Goal: Information Seeking & Learning: Check status

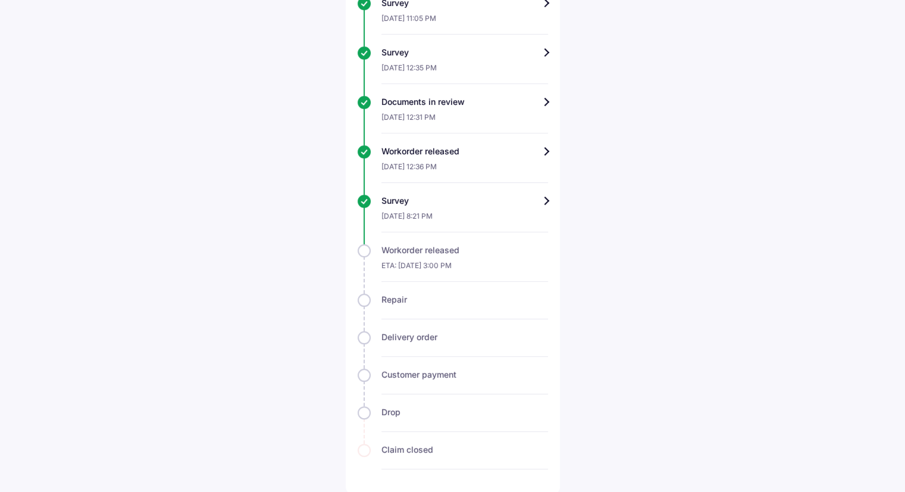
scroll to position [494, 0]
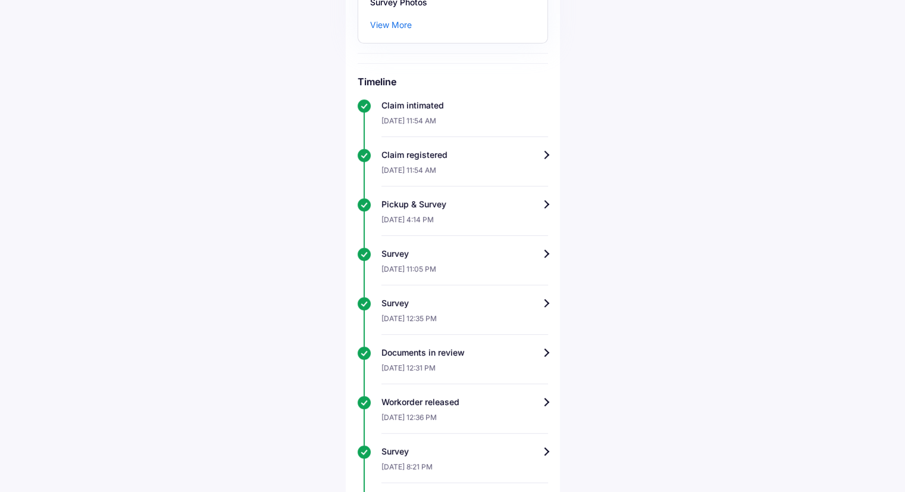
click at [431, 317] on div "[DATE] 12:35 PM" at bounding box center [464, 322] width 167 height 26
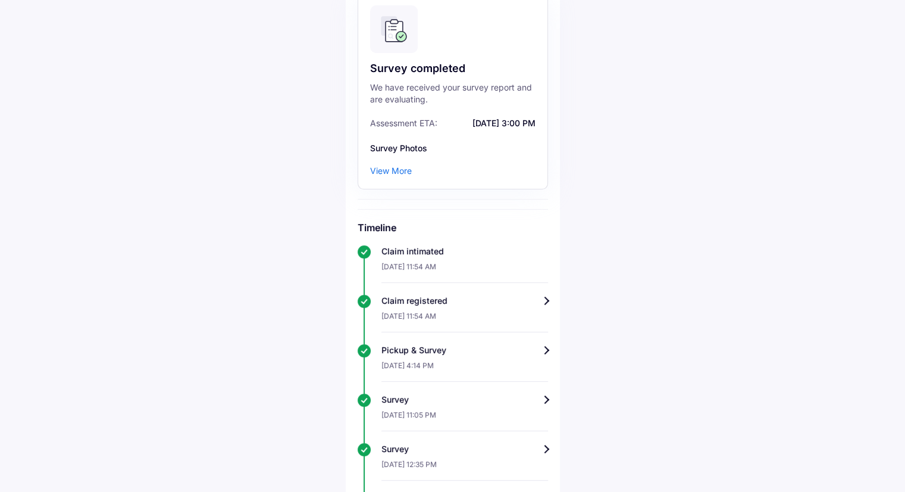
scroll to position [127, 0]
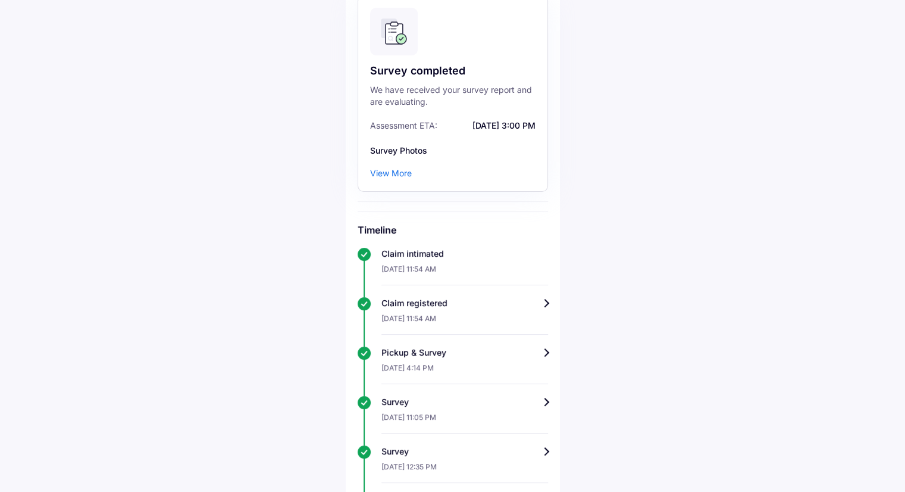
click at [398, 175] on div "View More" at bounding box center [391, 173] width 42 height 12
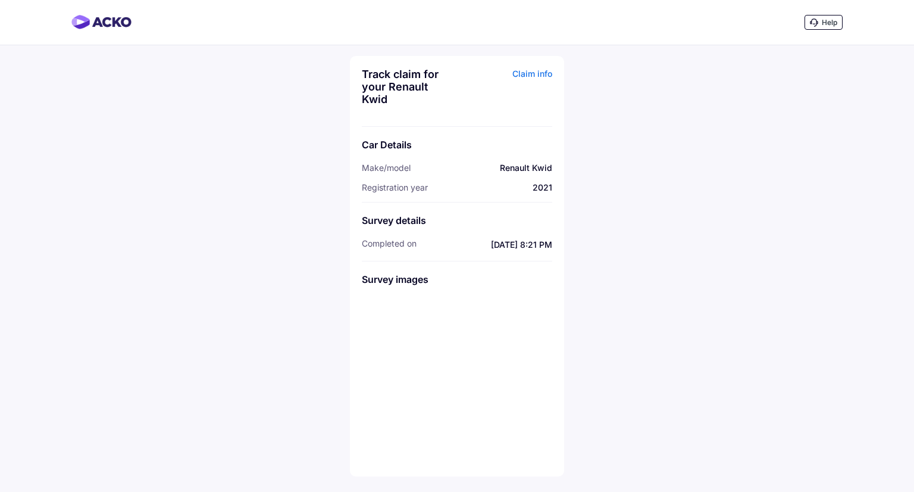
click at [384, 333] on img at bounding box center [392, 327] width 60 height 60
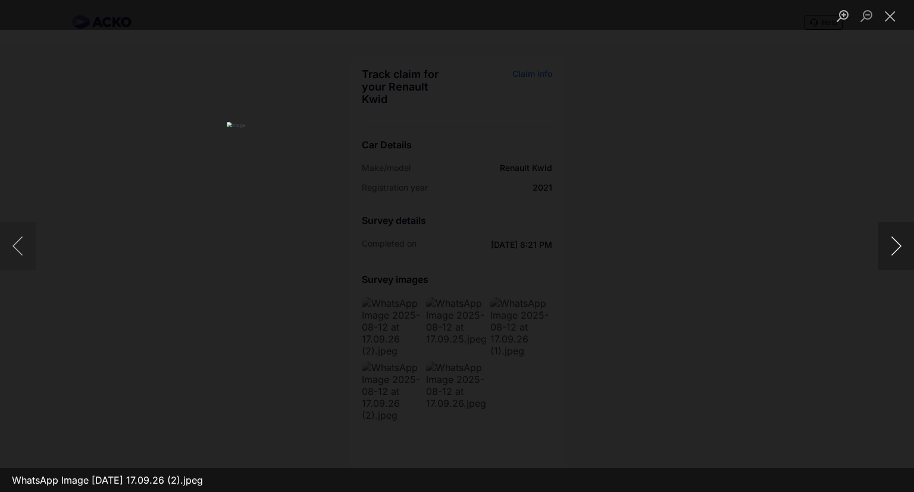
click at [893, 246] on button "Next image" at bounding box center [896, 246] width 36 height 48
click at [887, 9] on button "Close lightbox" at bounding box center [890, 15] width 24 height 21
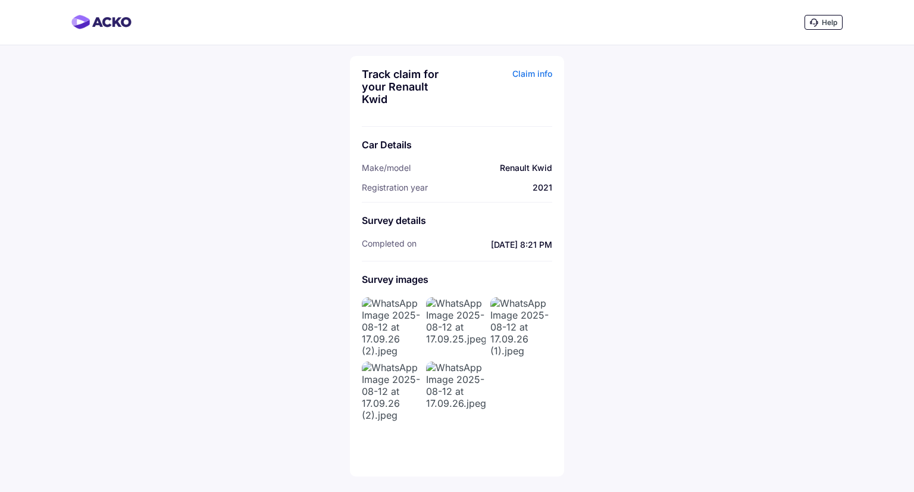
click at [458, 391] on img at bounding box center [456, 391] width 60 height 60
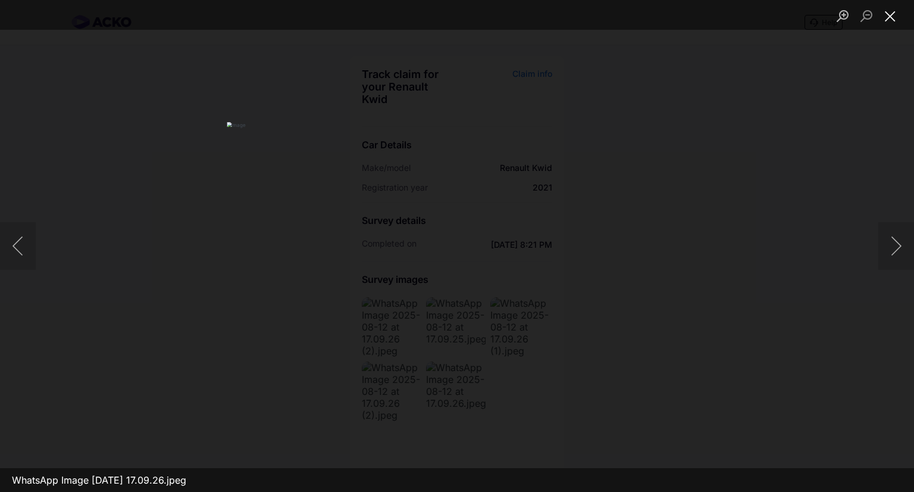
click at [893, 15] on button "Close lightbox" at bounding box center [890, 15] width 24 height 21
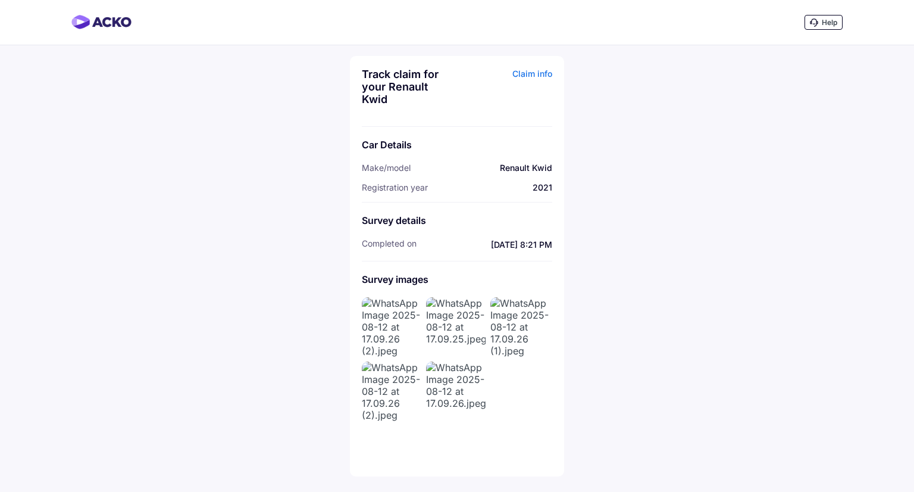
click at [371, 347] on img at bounding box center [392, 327] width 60 height 60
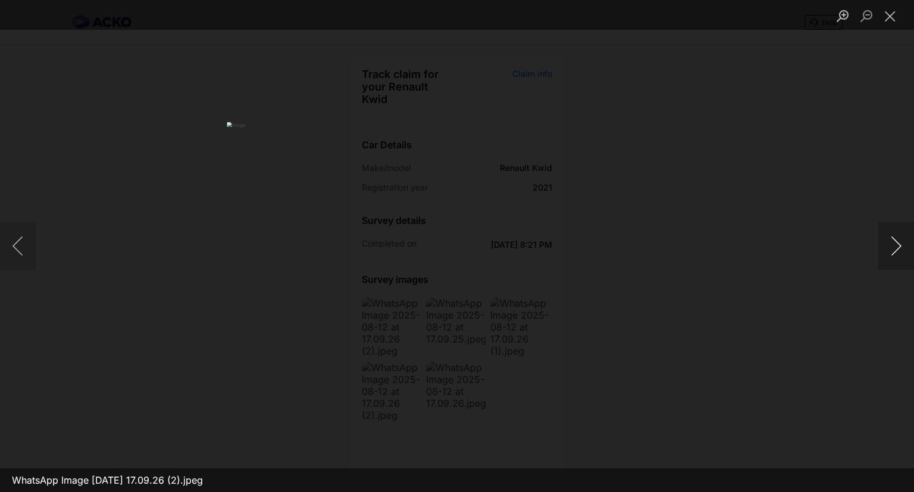
click at [894, 239] on button "Next image" at bounding box center [896, 246] width 36 height 48
click at [894, 250] on button "Next image" at bounding box center [896, 246] width 36 height 48
click at [896, 253] on button "Next image" at bounding box center [896, 246] width 36 height 48
click at [897, 246] on button "Next image" at bounding box center [896, 246] width 36 height 48
click at [894, 245] on button "Next image" at bounding box center [896, 246] width 36 height 48
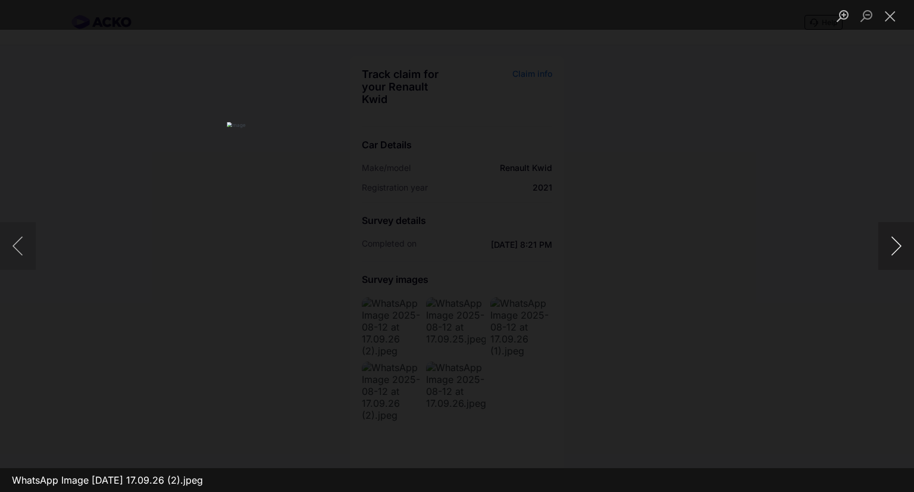
click at [904, 251] on button "Next image" at bounding box center [896, 246] width 36 height 48
click at [904, 248] on button "Next image" at bounding box center [896, 246] width 36 height 48
click at [21, 252] on button "Previous image" at bounding box center [18, 246] width 36 height 48
click at [891, 10] on button "Close lightbox" at bounding box center [890, 15] width 24 height 21
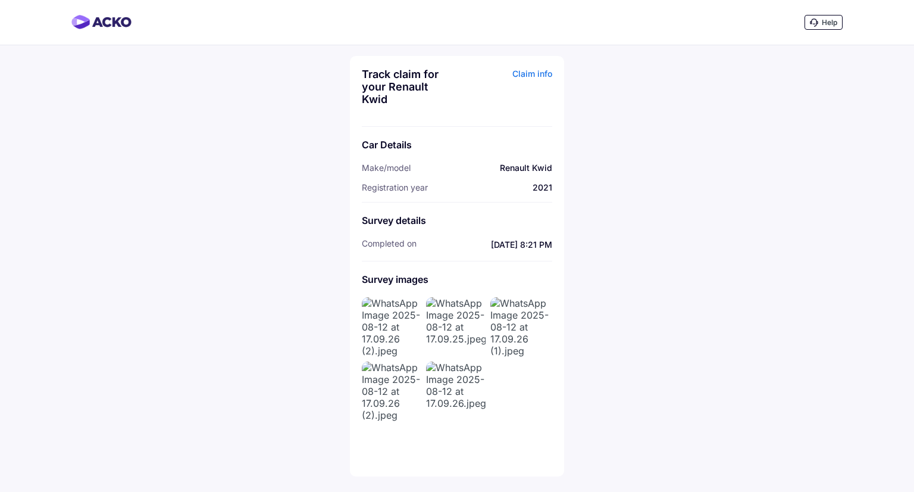
click at [540, 77] on div "Claim info" at bounding box center [506, 91] width 92 height 46
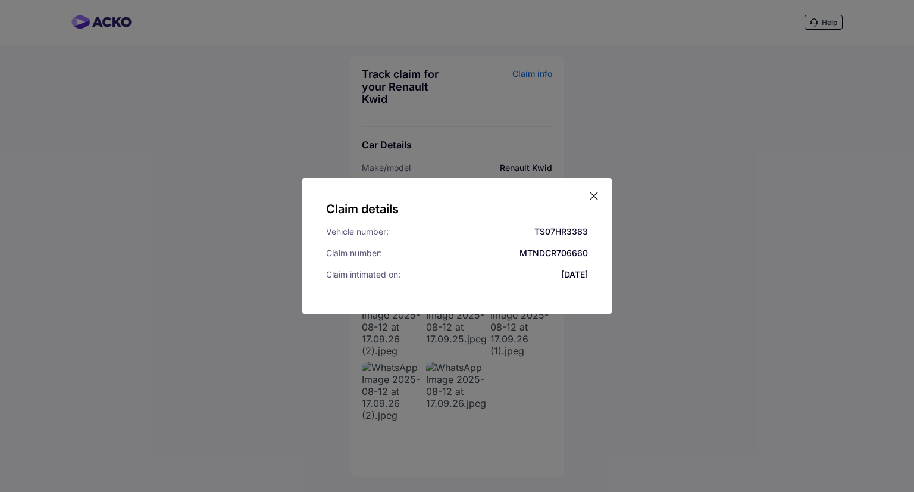
click at [591, 196] on icon at bounding box center [594, 196] width 12 height 12
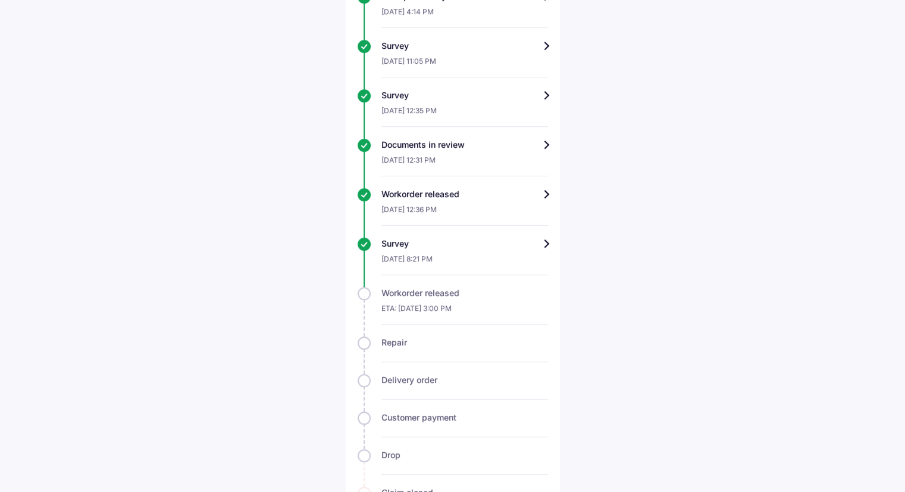
scroll to position [482, 0]
click at [545, 198] on div "Workorder released" at bounding box center [464, 195] width 167 height 12
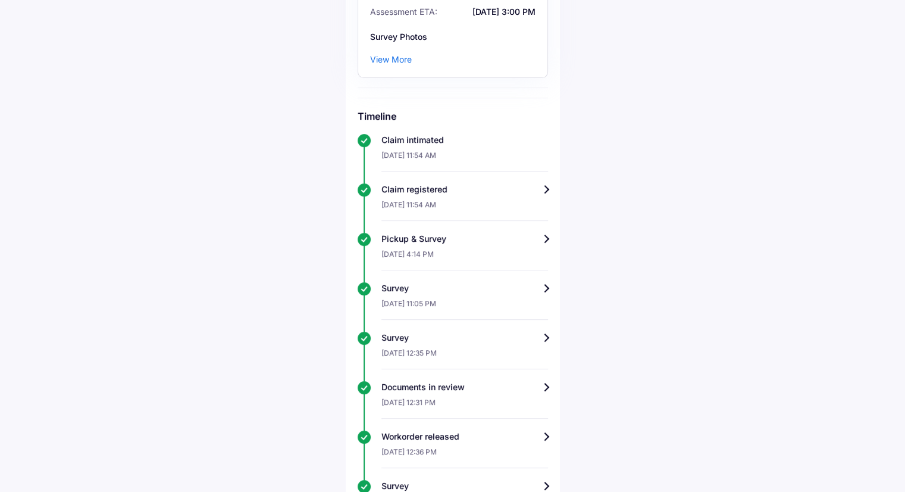
scroll to position [249, 0]
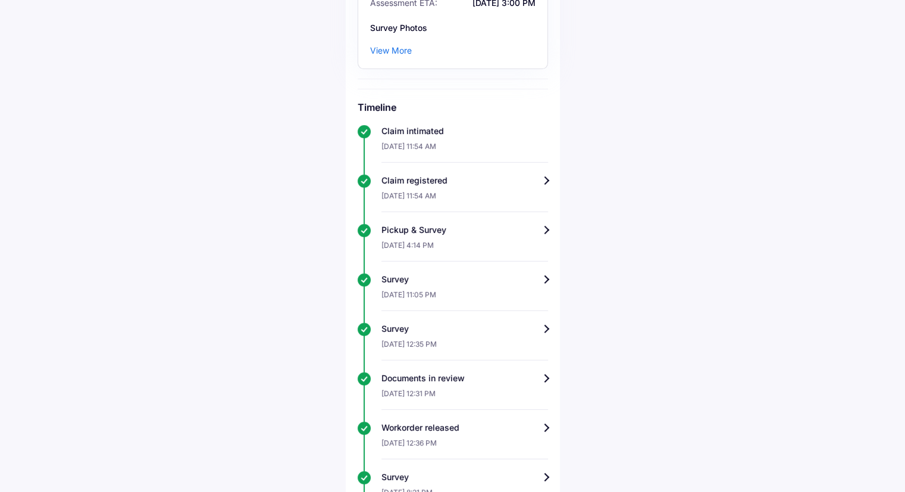
click at [546, 229] on div "Pickup & Survey" at bounding box center [464, 230] width 167 height 12
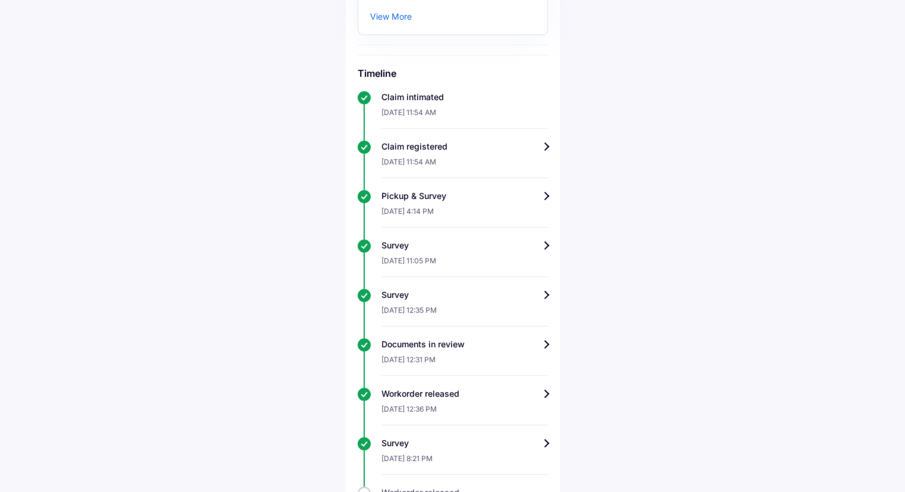
scroll to position [284, 0]
click at [543, 148] on div "Claim registered" at bounding box center [464, 145] width 167 height 12
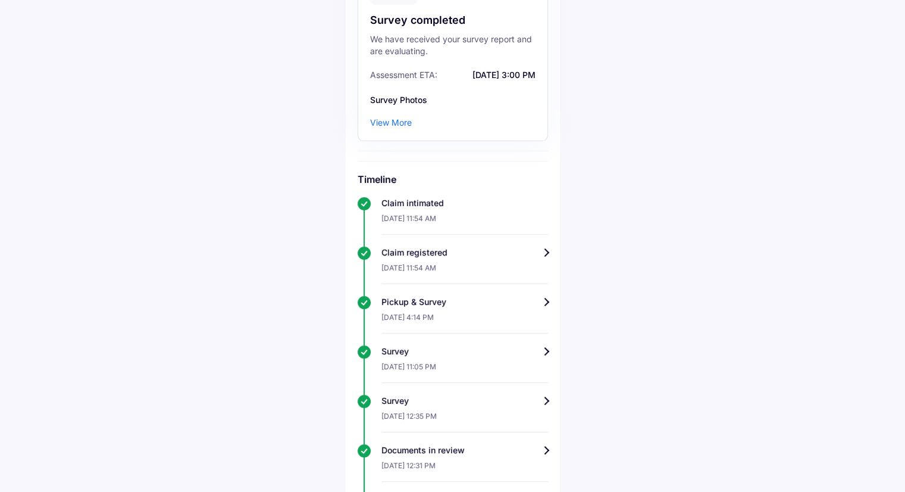
scroll to position [176, 0]
click at [540, 306] on div "Pickup & Survey" at bounding box center [464, 303] width 167 height 12
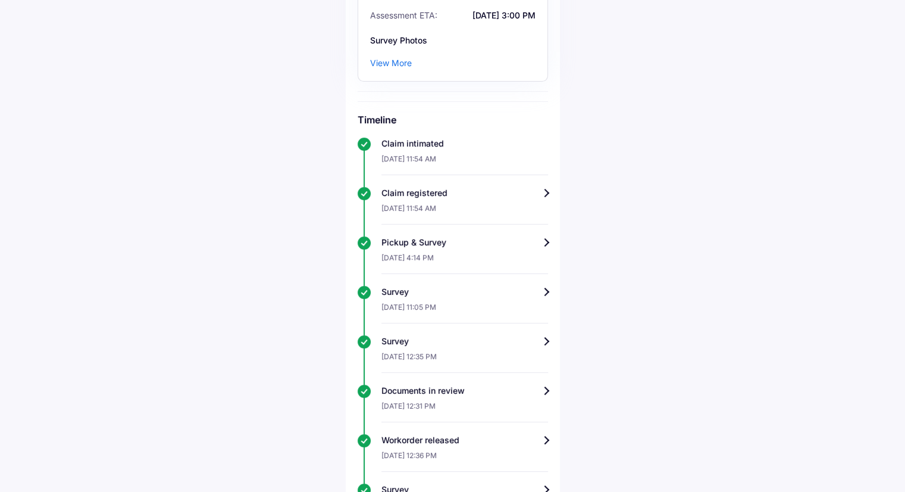
scroll to position [236, 0]
click at [544, 289] on div "Survey" at bounding box center [464, 293] width 167 height 12
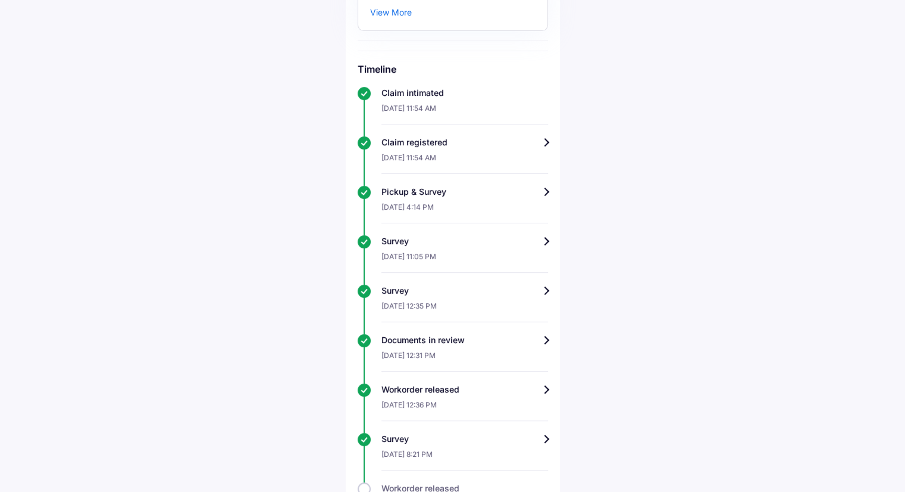
scroll to position [288, 0]
click at [549, 337] on div "Track claim for your Renault Kwid Claim info Survey completed We have received …" at bounding box center [453, 248] width 214 height 964
click at [543, 338] on div "Documents in review" at bounding box center [464, 339] width 167 height 12
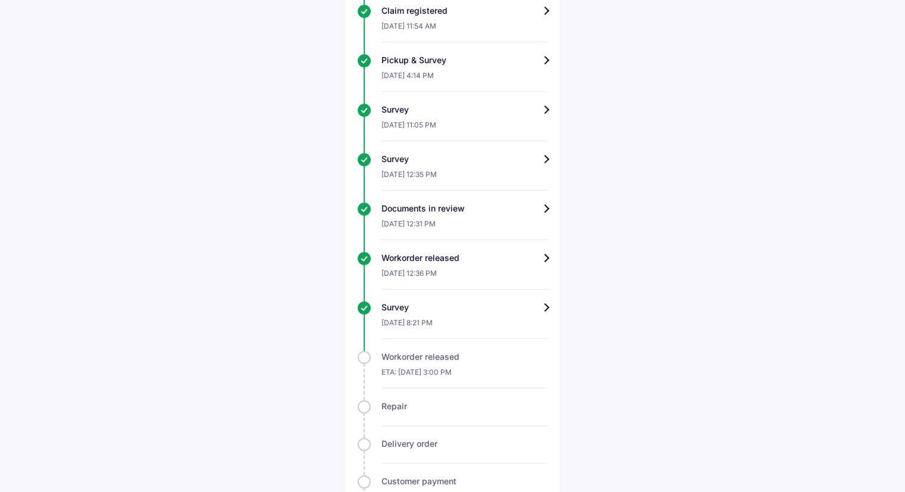
scroll to position [419, 0]
click at [542, 255] on div "Workorder released" at bounding box center [464, 258] width 167 height 12
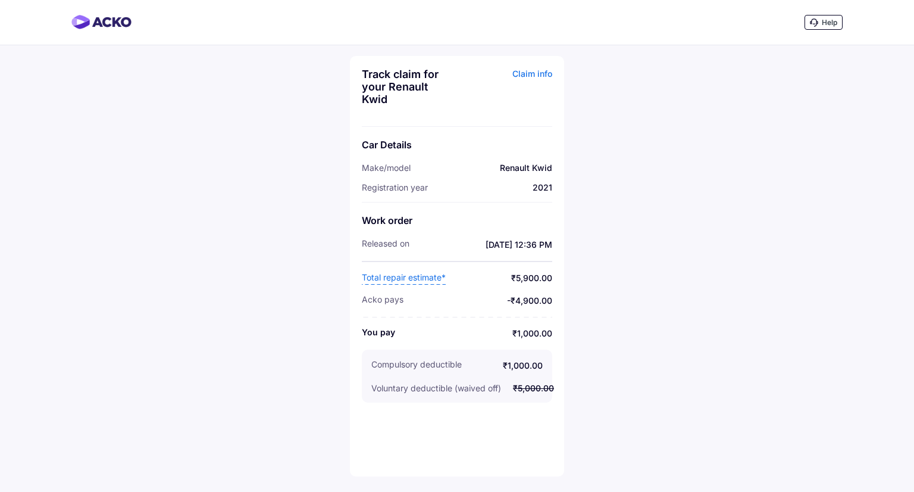
click at [403, 277] on span "Total repair estimate*" at bounding box center [404, 277] width 84 height 13
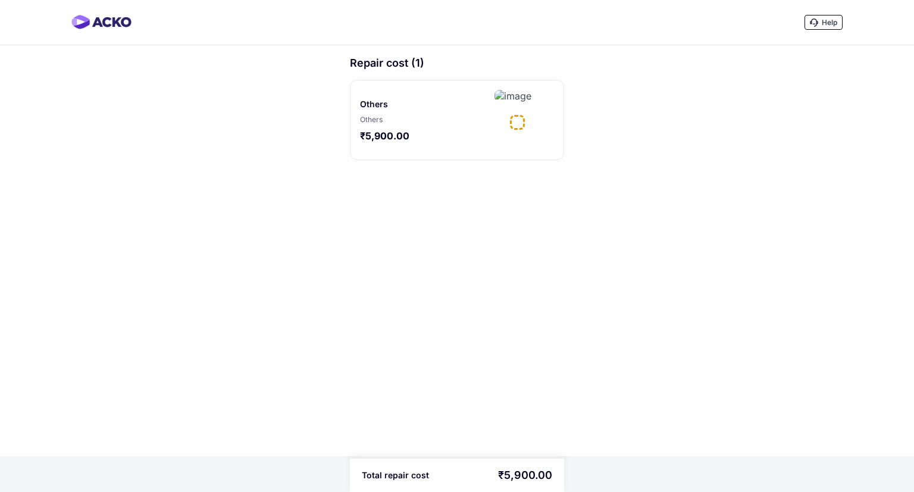
click at [510, 121] on div at bounding box center [517, 122] width 15 height 15
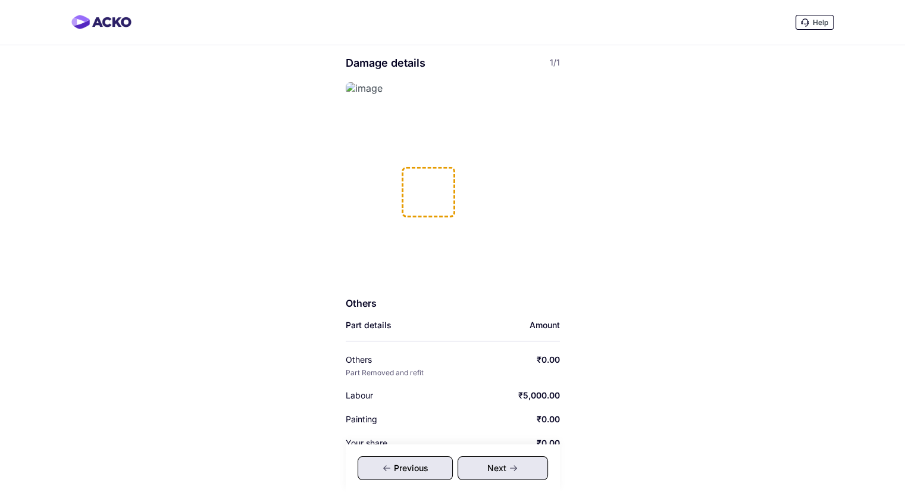
click at [354, 87] on img at bounding box center [364, 88] width 37 height 12
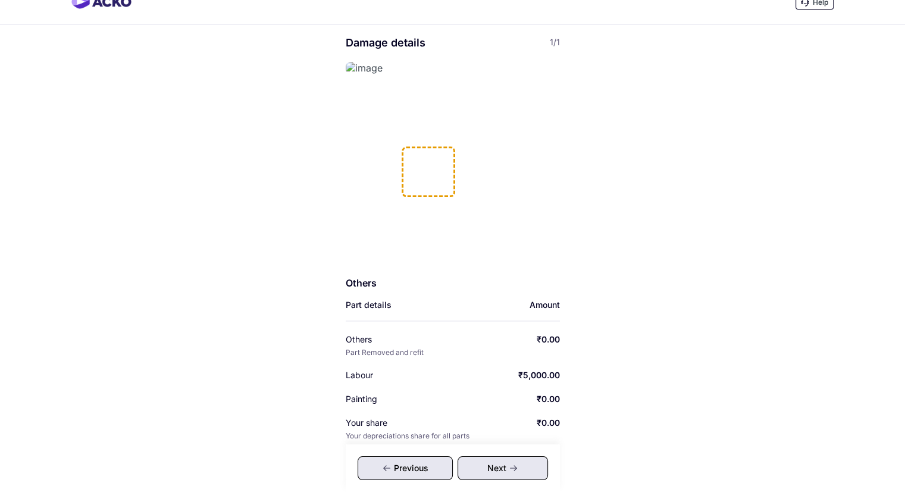
click at [425, 190] on div at bounding box center [429, 171] width 54 height 51
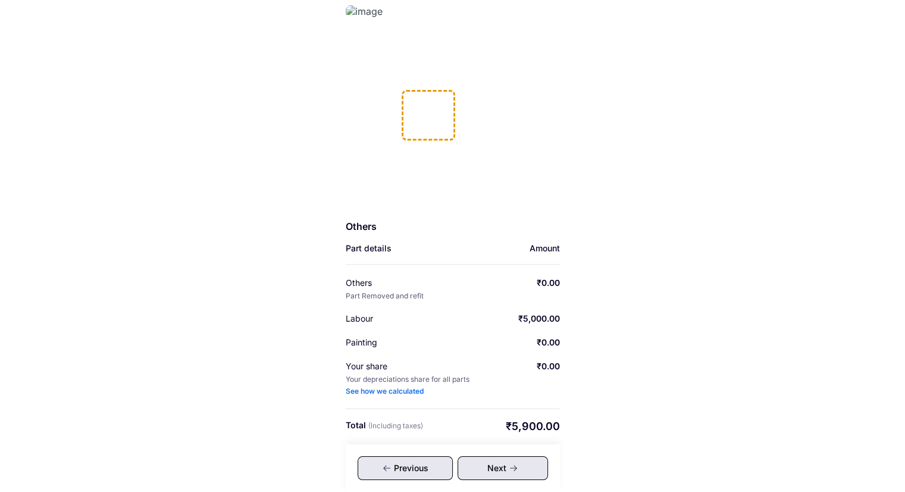
scroll to position [76, 0]
click at [502, 468] on div "Next" at bounding box center [503, 468] width 90 height 24
click at [409, 469] on div "Previous" at bounding box center [405, 468] width 95 height 24
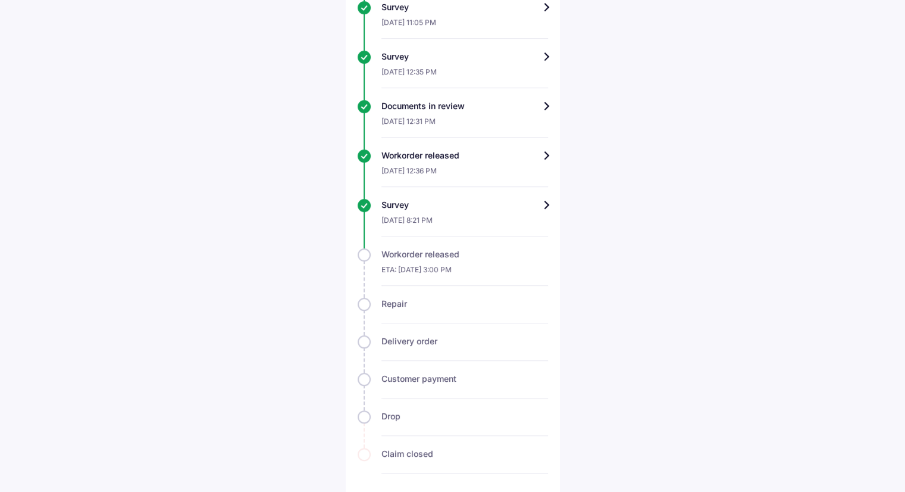
scroll to position [525, 0]
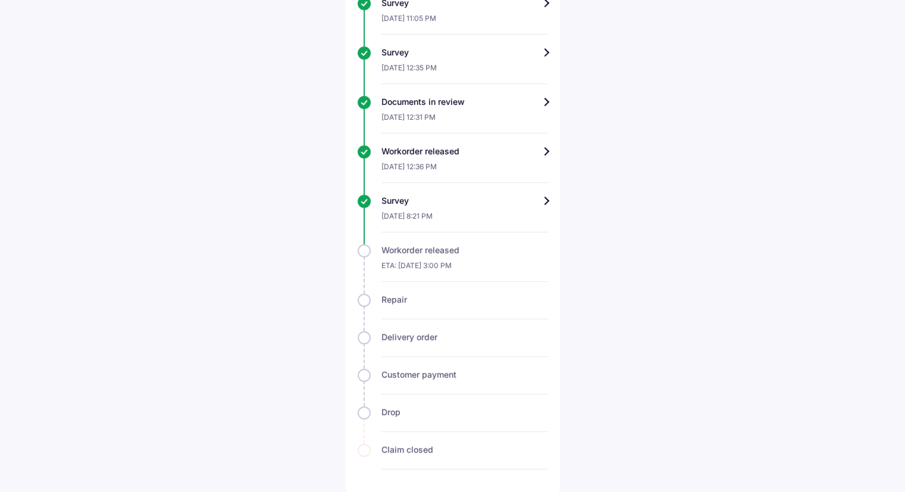
click at [543, 152] on div "Workorder released" at bounding box center [464, 151] width 167 height 12
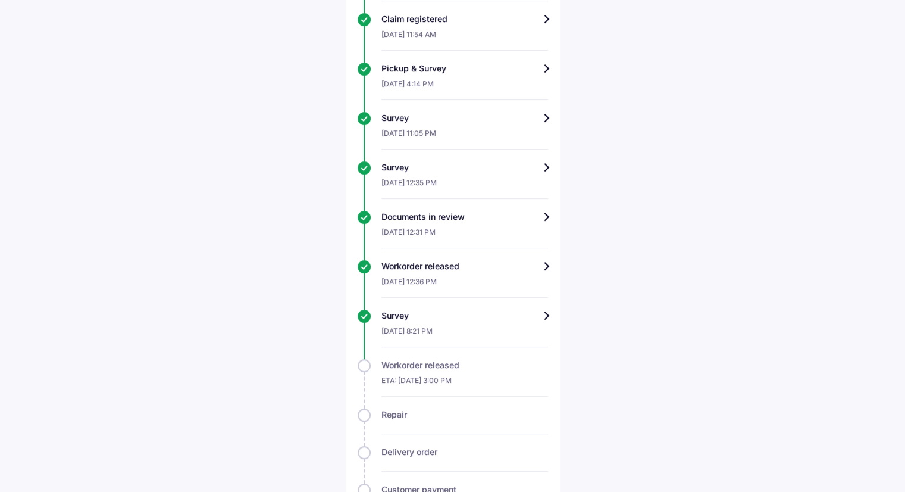
scroll to position [407, 0]
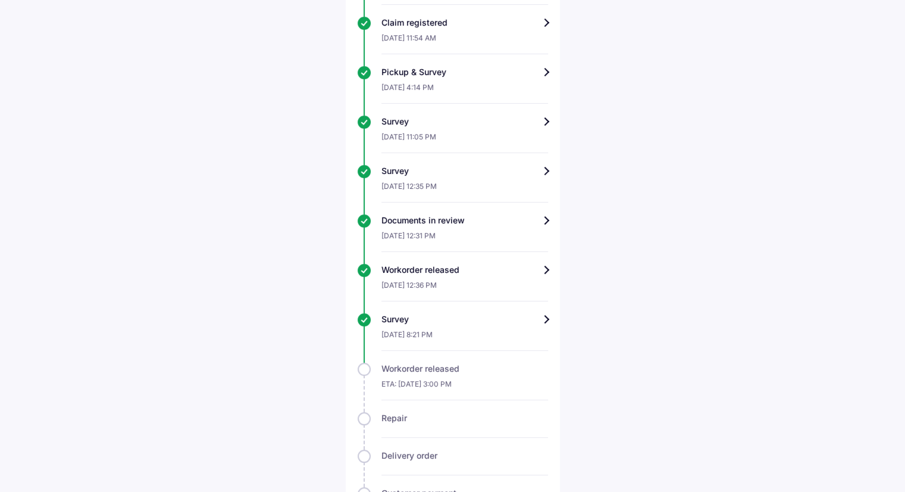
click at [546, 268] on div "Workorder released" at bounding box center [464, 270] width 167 height 12
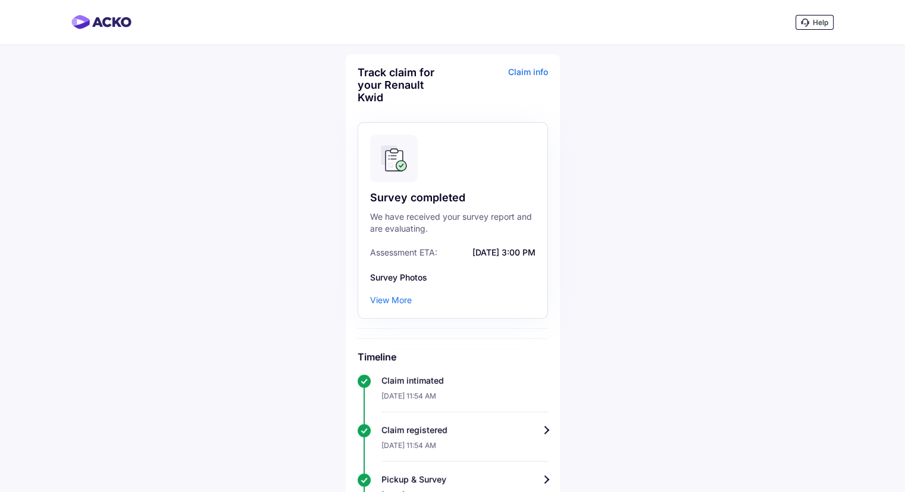
click at [107, 23] on img at bounding box center [101, 22] width 60 height 14
